Goal: Task Accomplishment & Management: Use online tool/utility

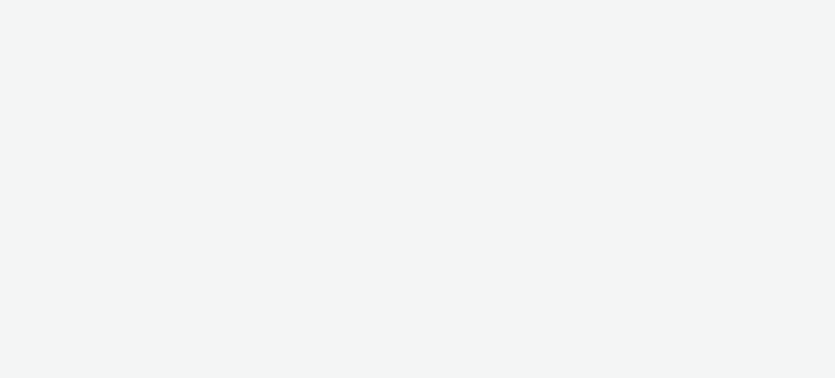
select select "ac009755-aa48-4799-8050-7a339a378eb8"
select select "79162ed7-0017-4339-93b0-3399b708648f"
select select "ac009755-aa48-4799-8050-7a339a378eb8"
select select "974f22a8-96bf-4ab0-903c-b2da3aad1b4f"
select select "ac009755-aa48-4799-8050-7a339a378eb8"
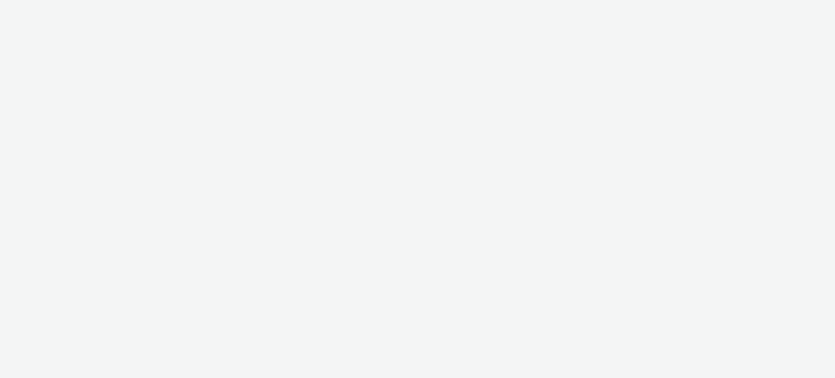
select select "974f22a8-96bf-4ab0-903c-b2da3aad1b4f"
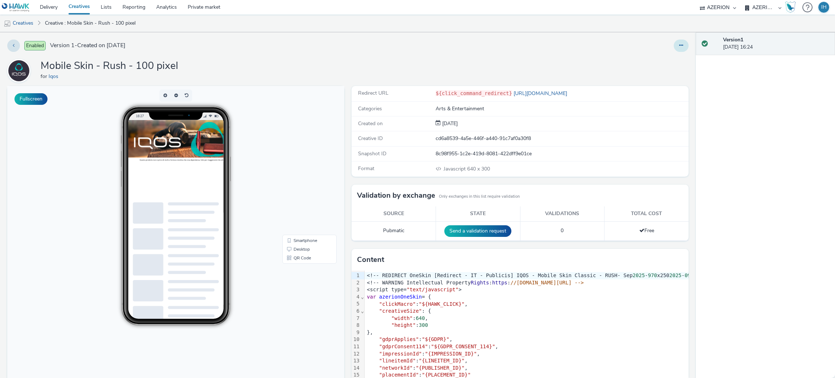
click at [674, 43] on button at bounding box center [681, 46] width 15 height 12
click at [641, 65] on link "Edit" at bounding box center [661, 60] width 54 height 14
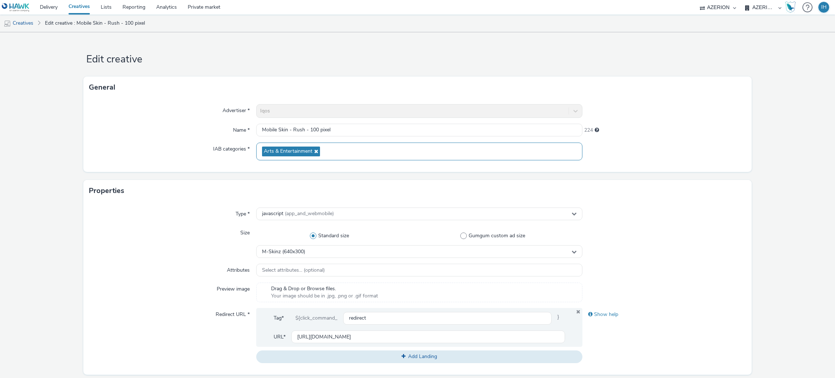
click at [312, 151] on icon at bounding box center [315, 151] width 6 height 5
click at [319, 151] on div "Select IAB categories..." at bounding box center [419, 148] width 327 height 13
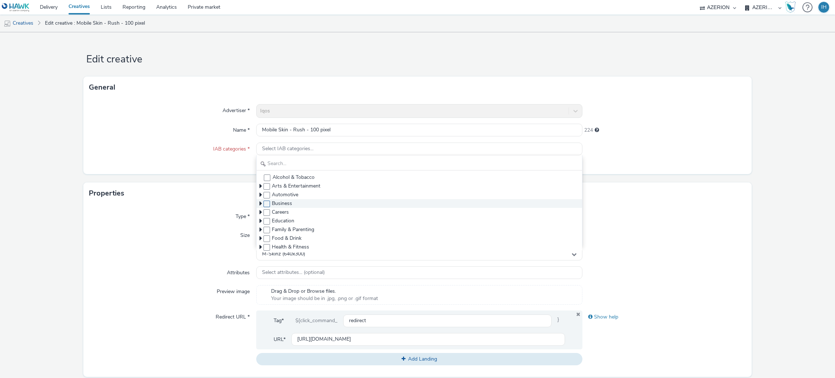
click at [264, 201] on span at bounding box center [266, 203] width 7 height 7
checkbox input "true"
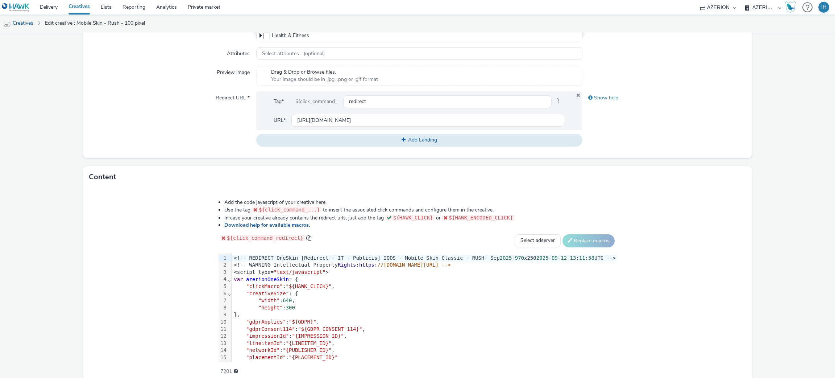
scroll to position [249, 0]
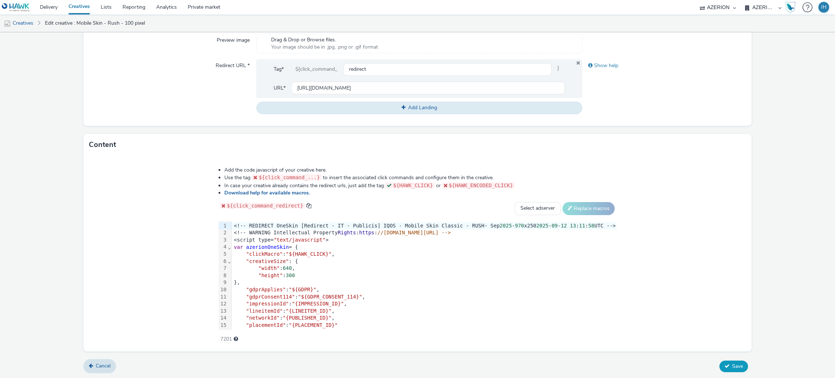
click at [732, 366] on span "Save" at bounding box center [737, 365] width 11 height 7
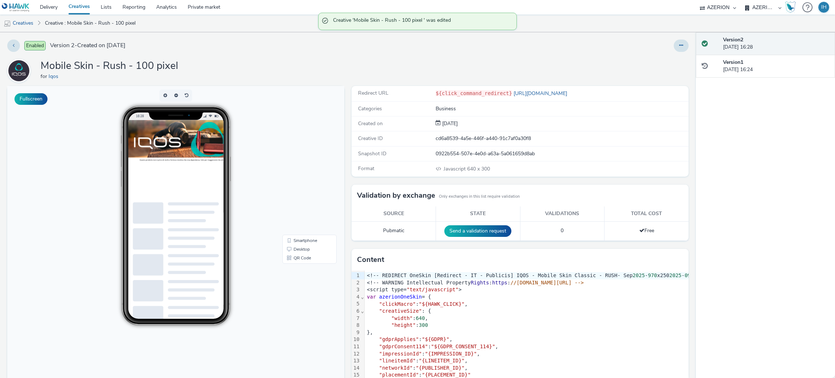
click at [302, 62] on div "Mobile Skin - Rush - 100 pixel for Iqos" at bounding box center [347, 70] width 681 height 23
